Goal: Task Accomplishment & Management: Complete application form

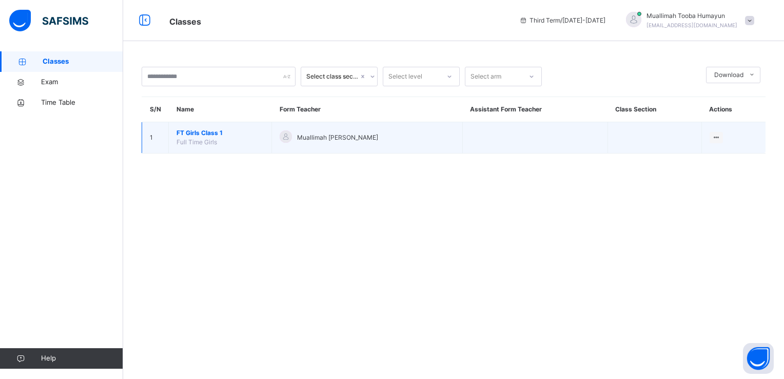
click at [189, 131] on span "FT Girls Class 1" at bounding box center [219, 132] width 87 height 9
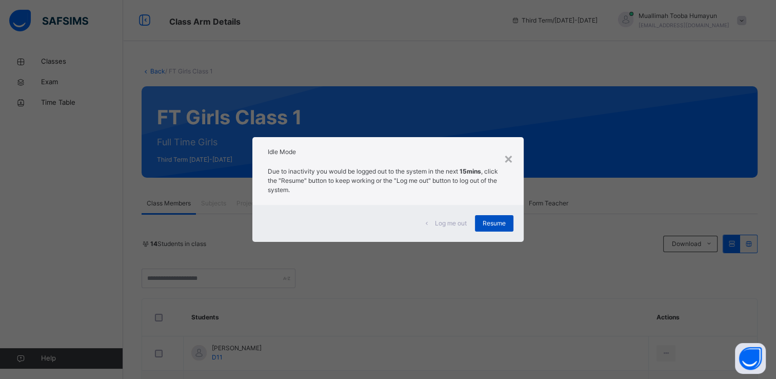
click at [478, 218] on div "Resume" at bounding box center [494, 223] width 38 height 16
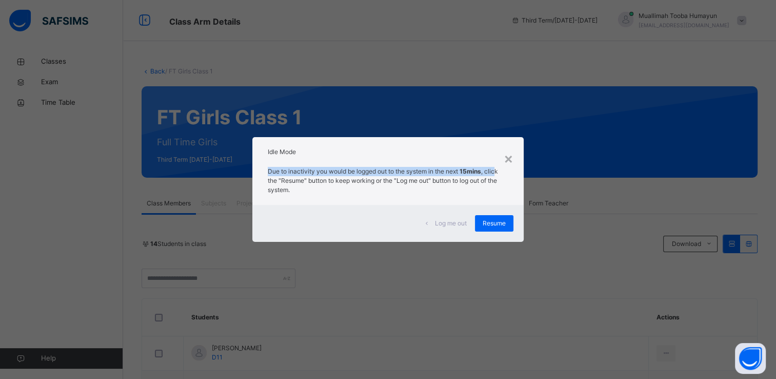
drag, startPoint x: 499, startPoint y: 162, endPoint x: 516, endPoint y: 153, distance: 19.5
click at [516, 153] on div "× Idle Mode Due to inactivity you would be logged out to the system in the next…" at bounding box center [388, 189] width 272 height 105
drag, startPoint x: 516, startPoint y: 153, endPoint x: 512, endPoint y: 160, distance: 8.5
click at [512, 160] on div "×" at bounding box center [509, 158] width 10 height 22
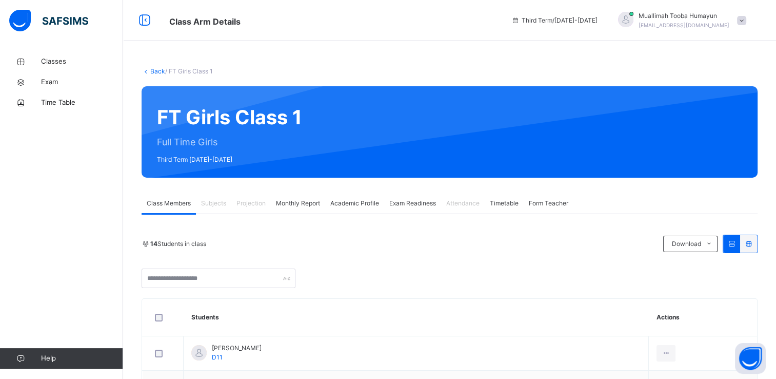
click at [254, 203] on span "Projection" at bounding box center [251, 203] width 29 height 9
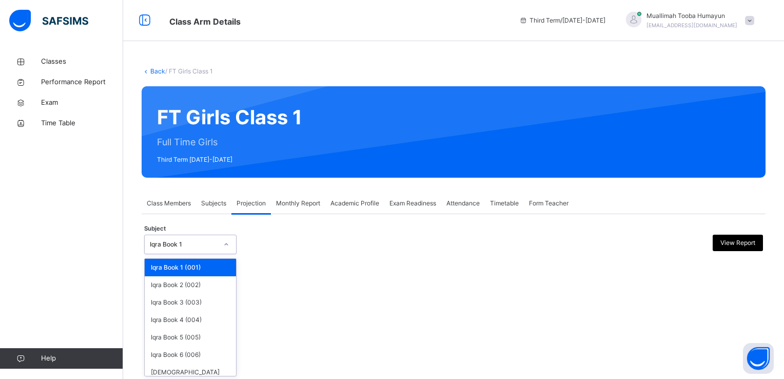
click at [224, 242] on icon at bounding box center [226, 244] width 6 height 10
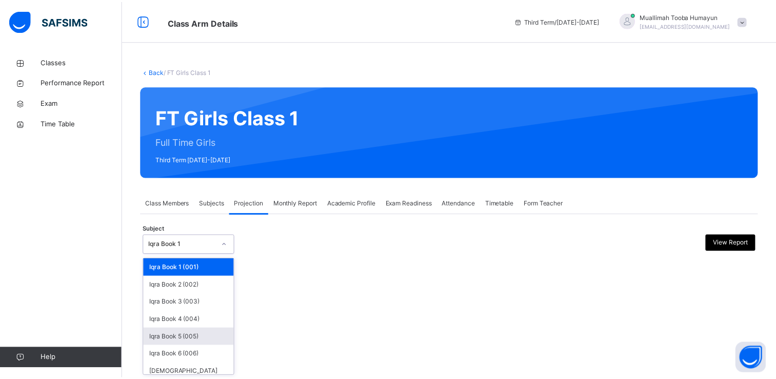
scroll to position [32, 0]
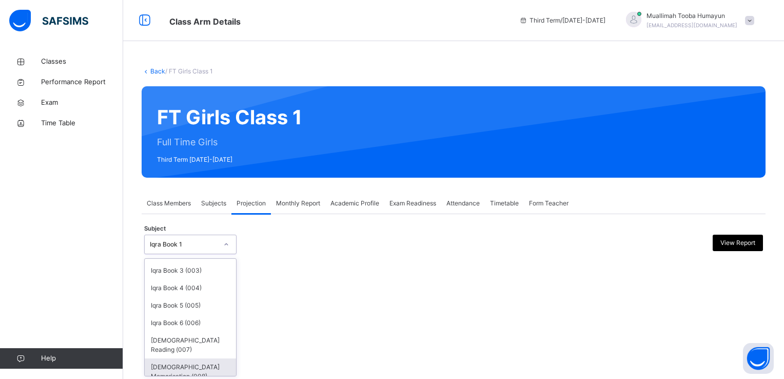
click at [194, 358] on div "[DEMOGRAPHIC_DATA] Memorisation (008)" at bounding box center [190, 371] width 91 height 27
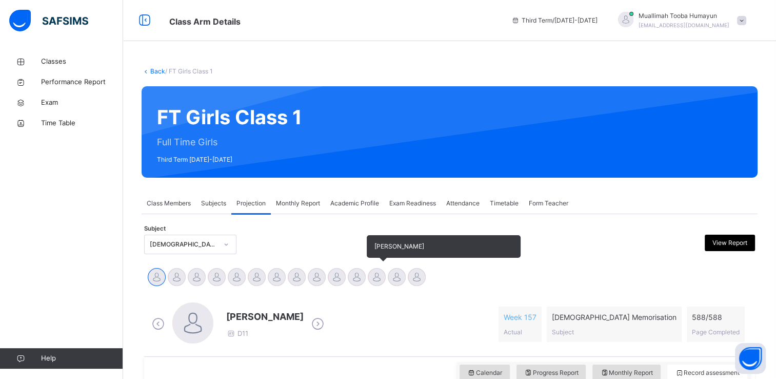
click at [371, 279] on div at bounding box center [377, 277] width 18 height 18
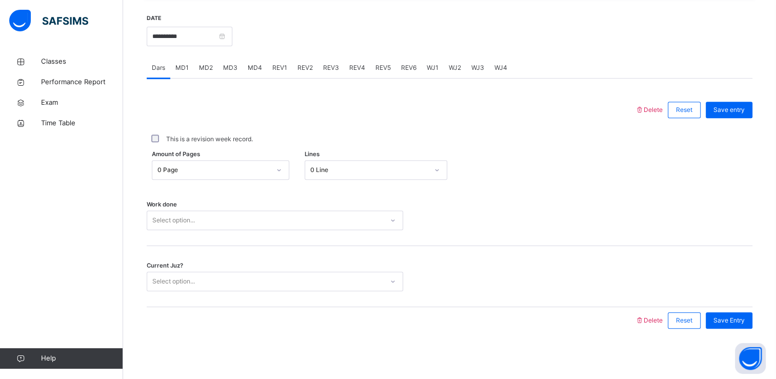
scroll to position [391, 0]
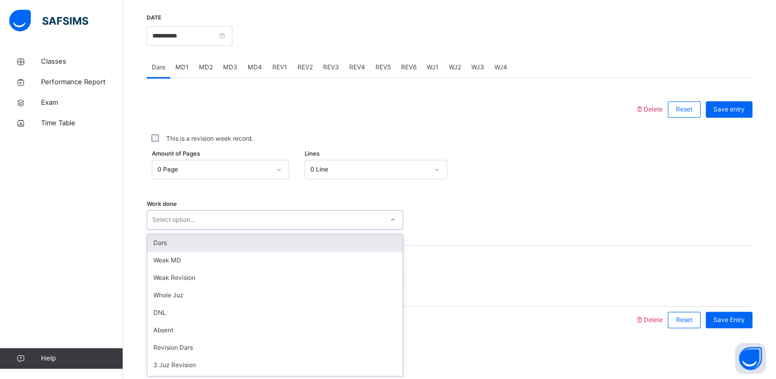
click at [348, 229] on div "Select option..." at bounding box center [275, 219] width 257 height 19
type input "***"
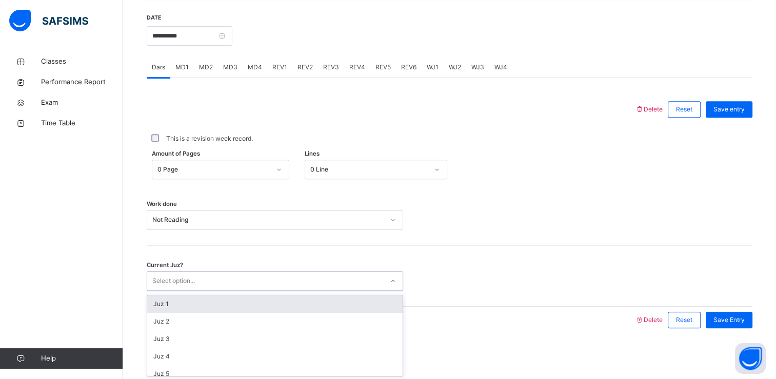
click at [320, 273] on div "Select option..." at bounding box center [265, 281] width 236 height 16
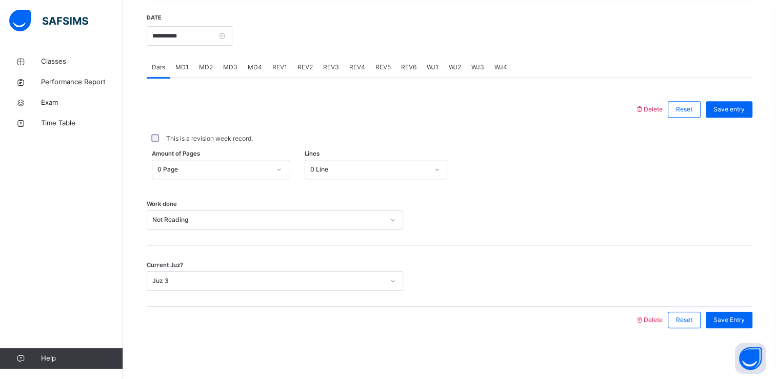
click at [739, 327] on div "Save Entry" at bounding box center [727, 319] width 52 height 27
click at [739, 323] on span "Save Entry" at bounding box center [729, 319] width 31 height 9
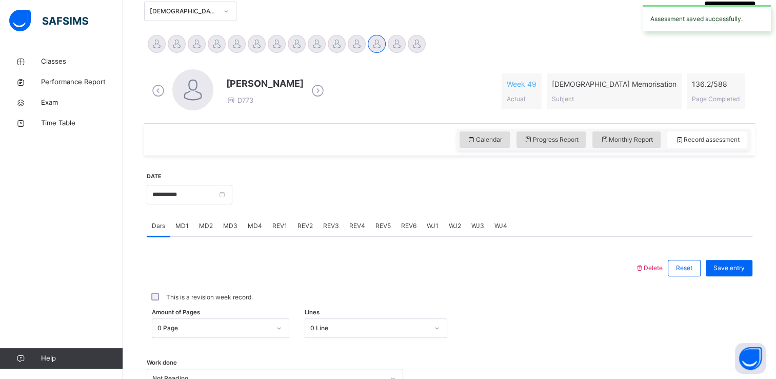
scroll to position [233, 0]
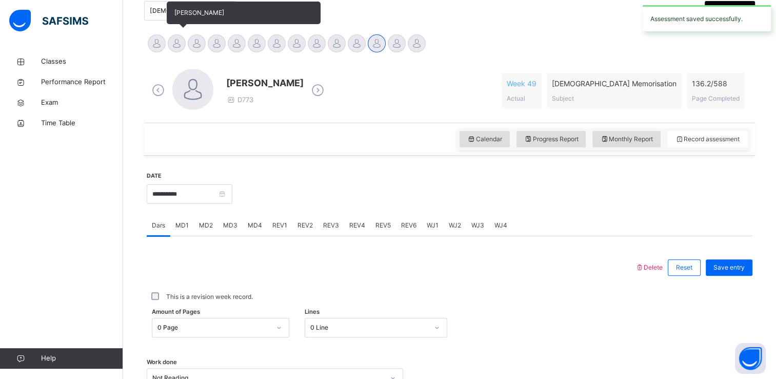
click at [179, 42] on div at bounding box center [177, 43] width 18 height 18
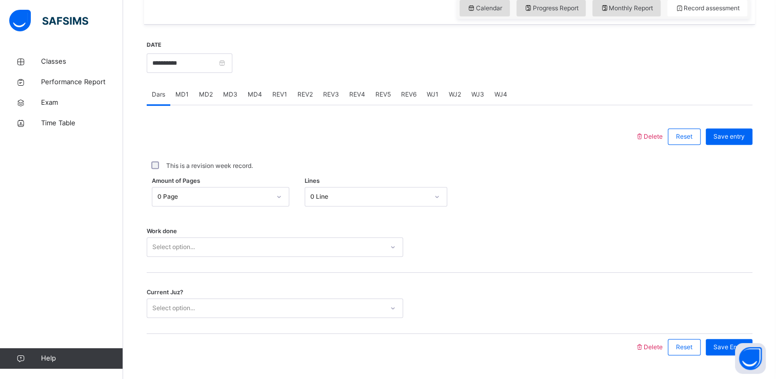
scroll to position [365, 0]
click at [325, 89] on span "REV3" at bounding box center [331, 93] width 16 height 9
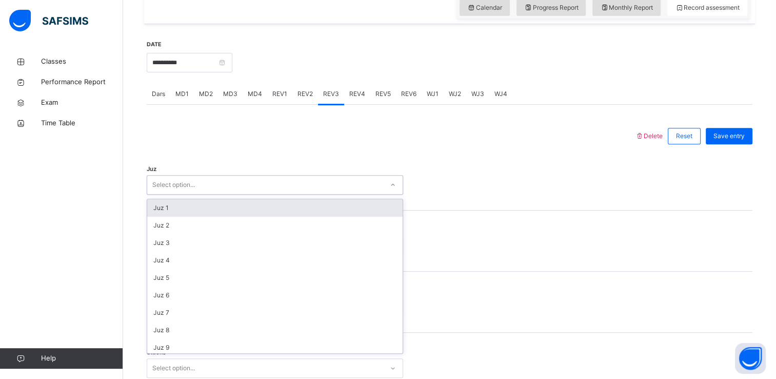
click at [265, 178] on div "Select option..." at bounding box center [265, 185] width 236 height 16
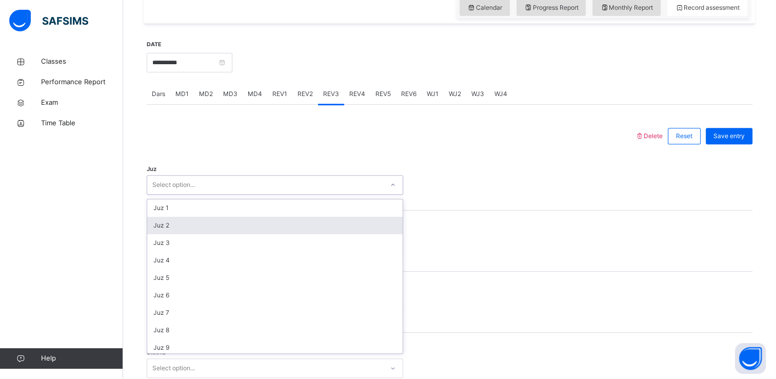
click at [254, 227] on div "Juz 2" at bounding box center [274, 225] width 255 height 17
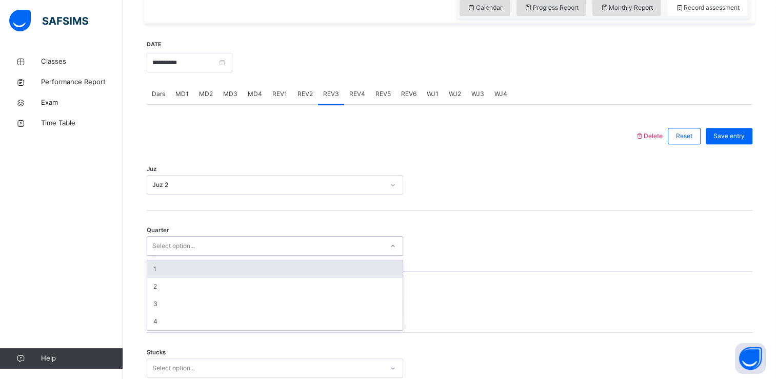
click at [239, 245] on div "Select option..." at bounding box center [265, 246] width 236 height 16
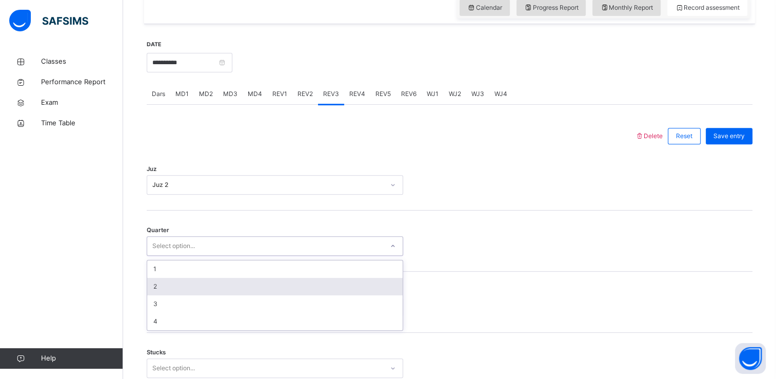
click at [214, 281] on div "2" at bounding box center [274, 286] width 255 height 17
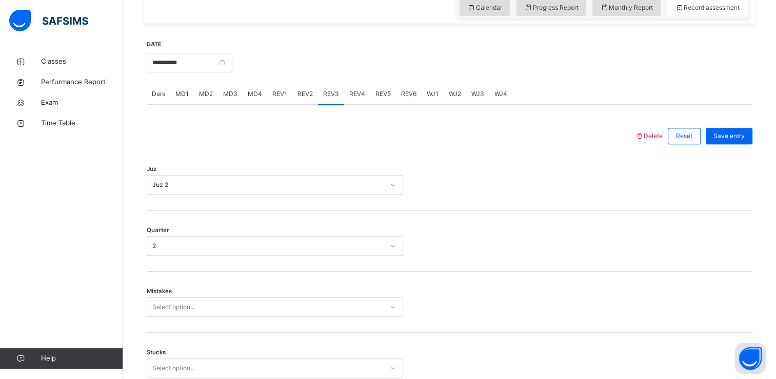
click at [234, 259] on div "Quarter 2" at bounding box center [450, 240] width 606 height 61
click at [277, 223] on div "Quarter 2" at bounding box center [450, 240] width 606 height 61
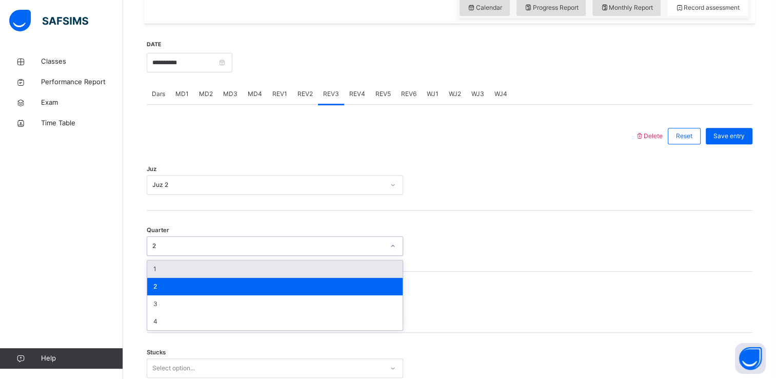
click at [279, 248] on div "2" at bounding box center [268, 245] width 232 height 9
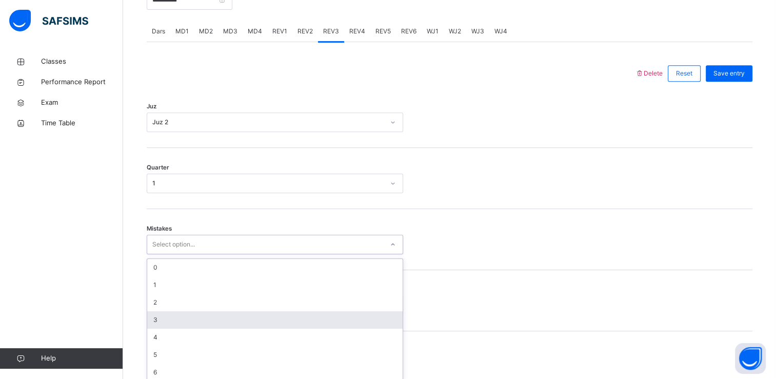
click at [264, 254] on div "option 3 focused, 4 of 7. 7 results available. Use Up and Down to choose option…" at bounding box center [275, 243] width 257 height 19
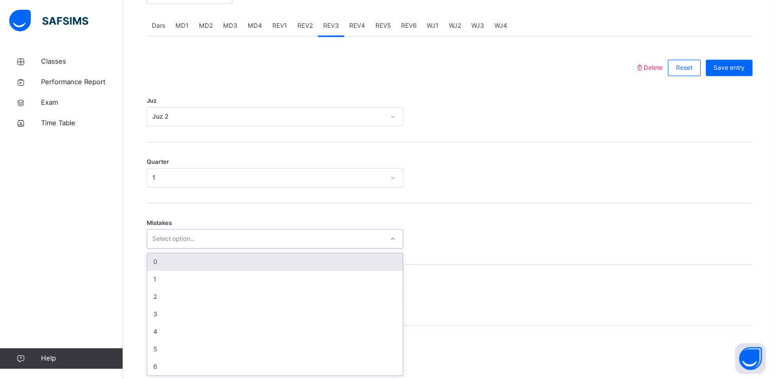
click at [287, 258] on div "0" at bounding box center [274, 261] width 255 height 17
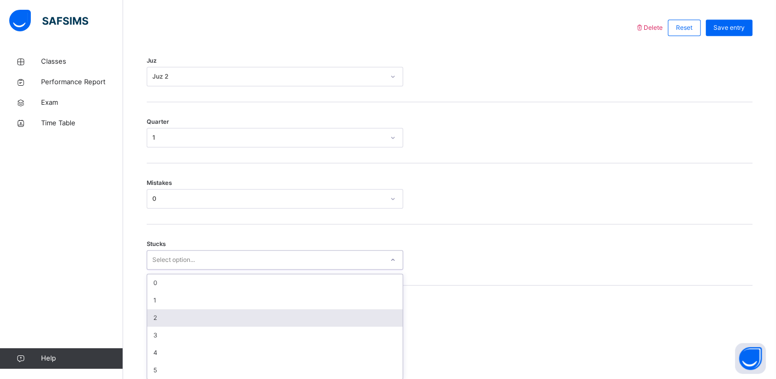
scroll to position [477, 0]
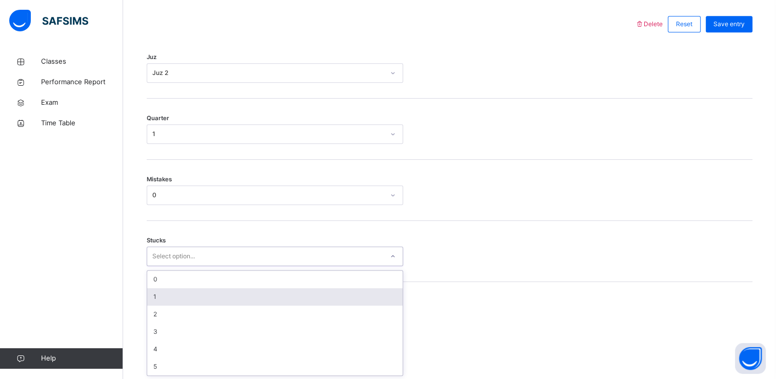
drag, startPoint x: 257, startPoint y: 305, endPoint x: 243, endPoint y: 291, distance: 20.3
click at [243, 266] on div "option 1 focused, 2 of 6. 6 results available. Use Up and Down to choose option…" at bounding box center [275, 255] width 257 height 19
click at [243, 291] on div "1" at bounding box center [274, 296] width 255 height 17
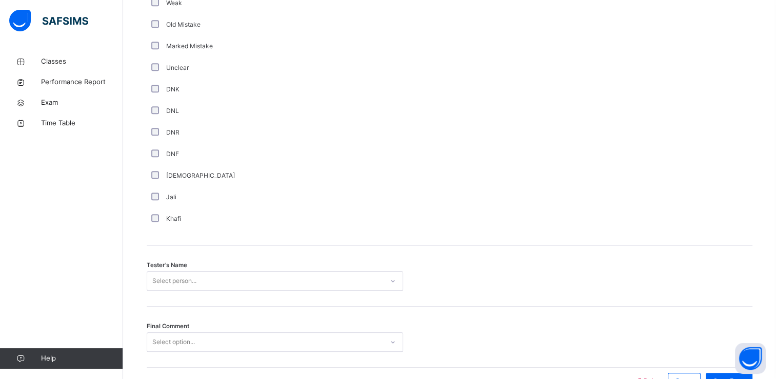
scroll to position [905, 0]
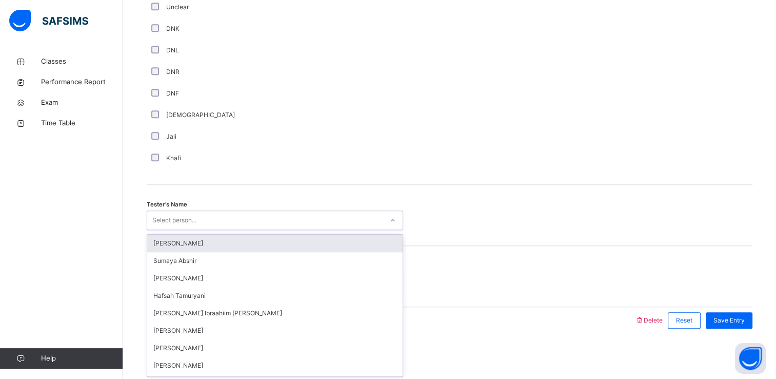
click at [271, 215] on div "Select person..." at bounding box center [265, 220] width 236 height 16
type input "***"
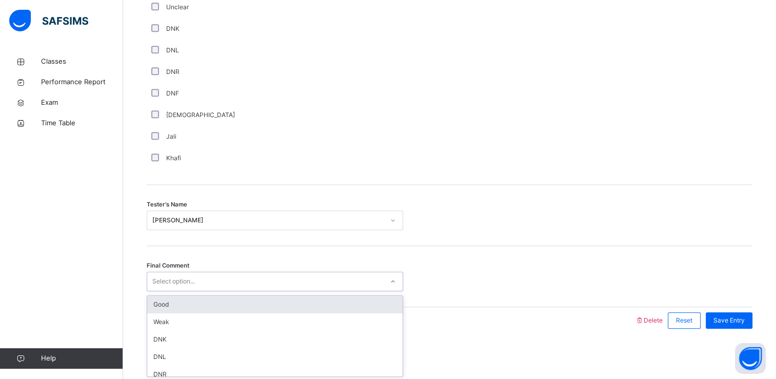
click at [339, 287] on div "Select option..." at bounding box center [265, 281] width 236 height 16
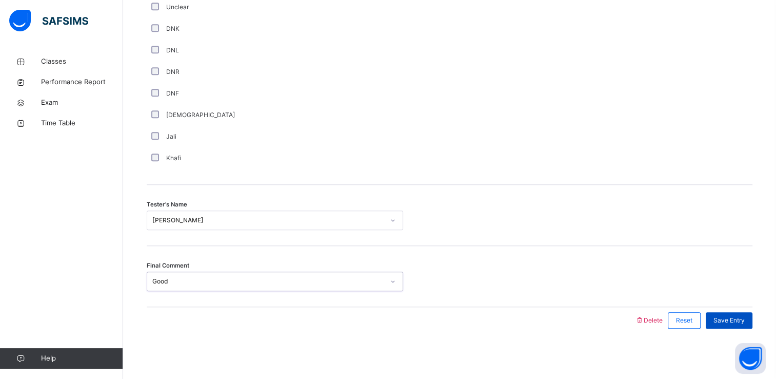
click at [736, 322] on span "Save Entry" at bounding box center [729, 320] width 31 height 9
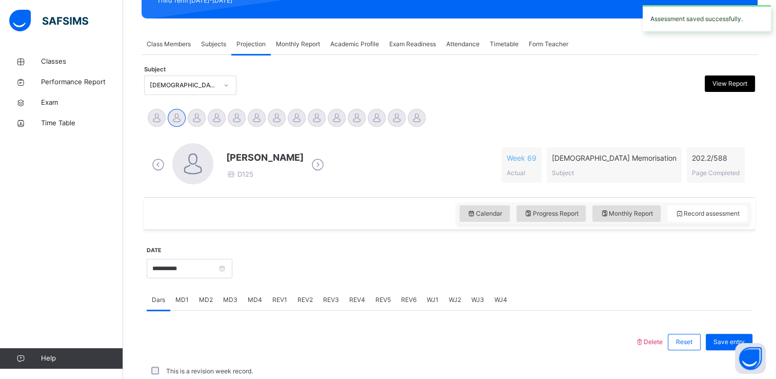
scroll to position [391, 0]
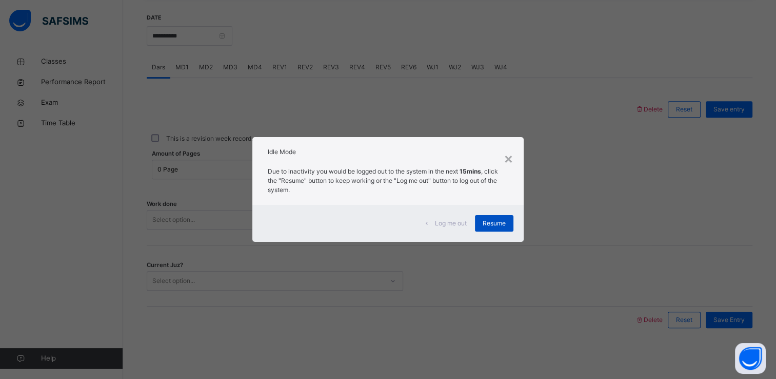
click at [501, 229] on div "Resume" at bounding box center [494, 223] width 38 height 16
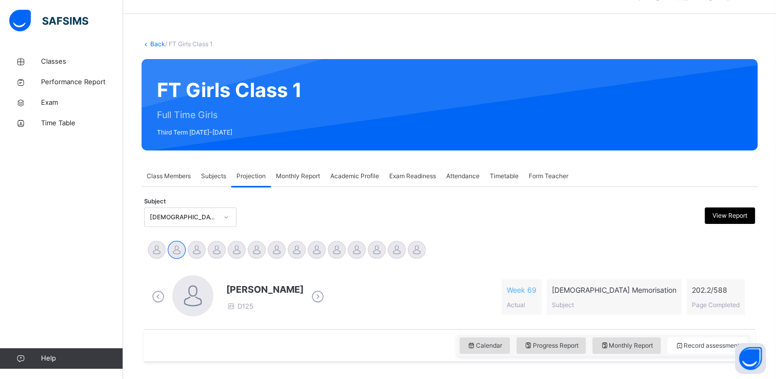
scroll to position [27, 0]
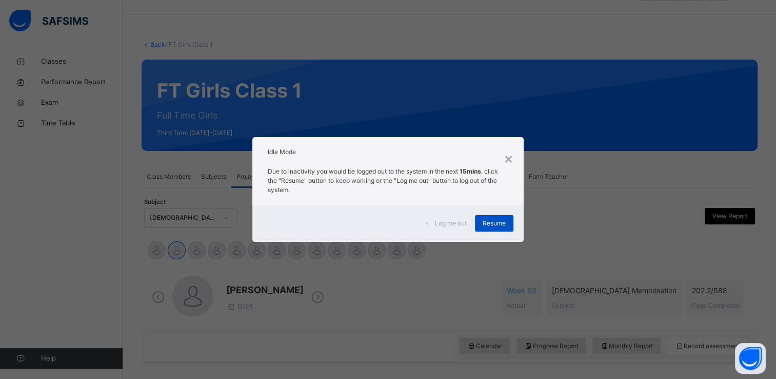
click at [502, 225] on span "Resume" at bounding box center [494, 223] width 23 height 9
